Goal: Task Accomplishment & Management: Use online tool/utility

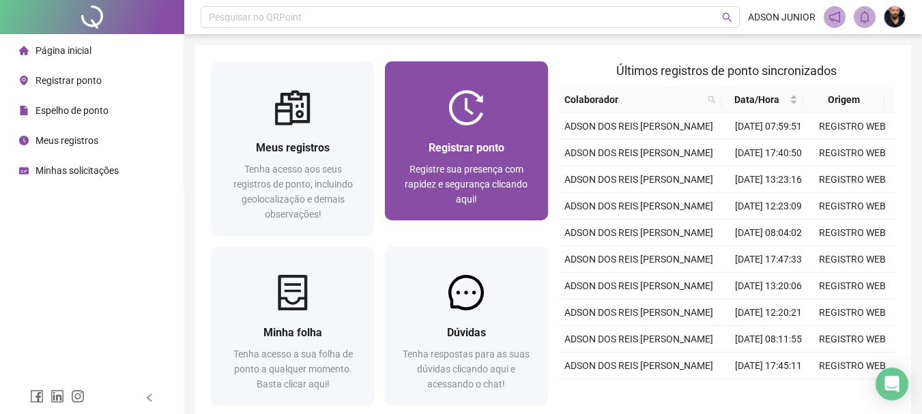
click at [413, 134] on div "Registrar ponto Registre sua presença com rapidez e segurança clicando aqui!" at bounding box center [466, 173] width 162 height 95
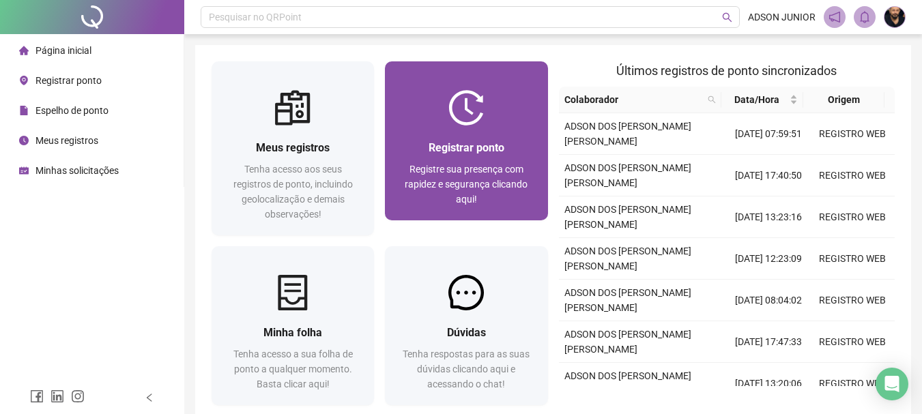
click at [418, 152] on div "Registrar ponto" at bounding box center [466, 147] width 130 height 17
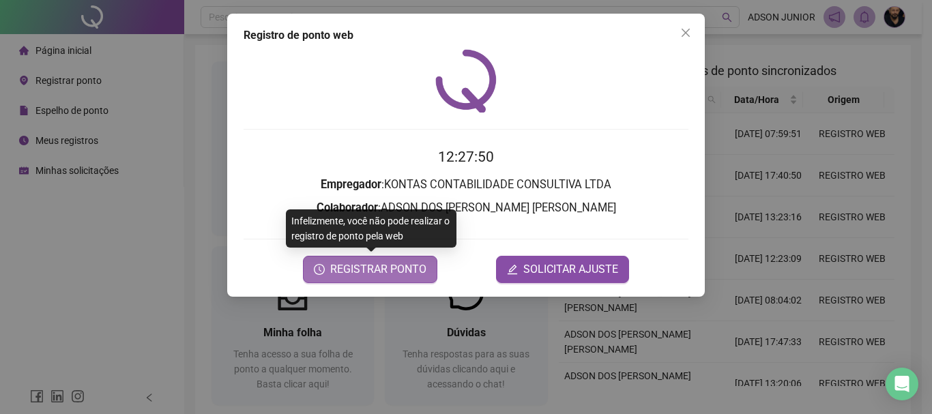
click at [351, 264] on span "REGISTRAR PONTO" at bounding box center [378, 269] width 96 height 16
